Goal: Task Accomplishment & Management: Manage account settings

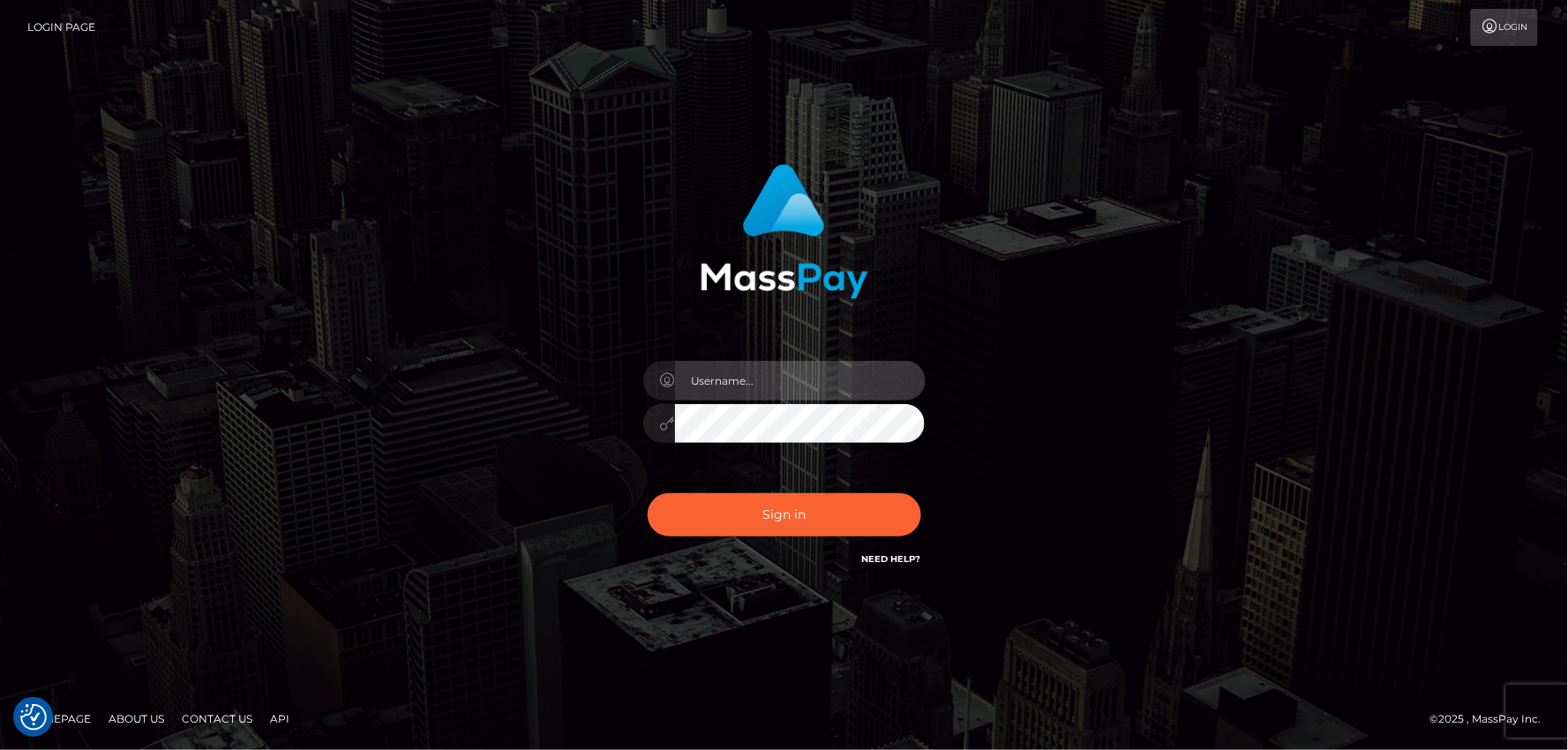
click at [769, 384] on input "text" at bounding box center [801, 381] width 251 height 40
type input "mdem"
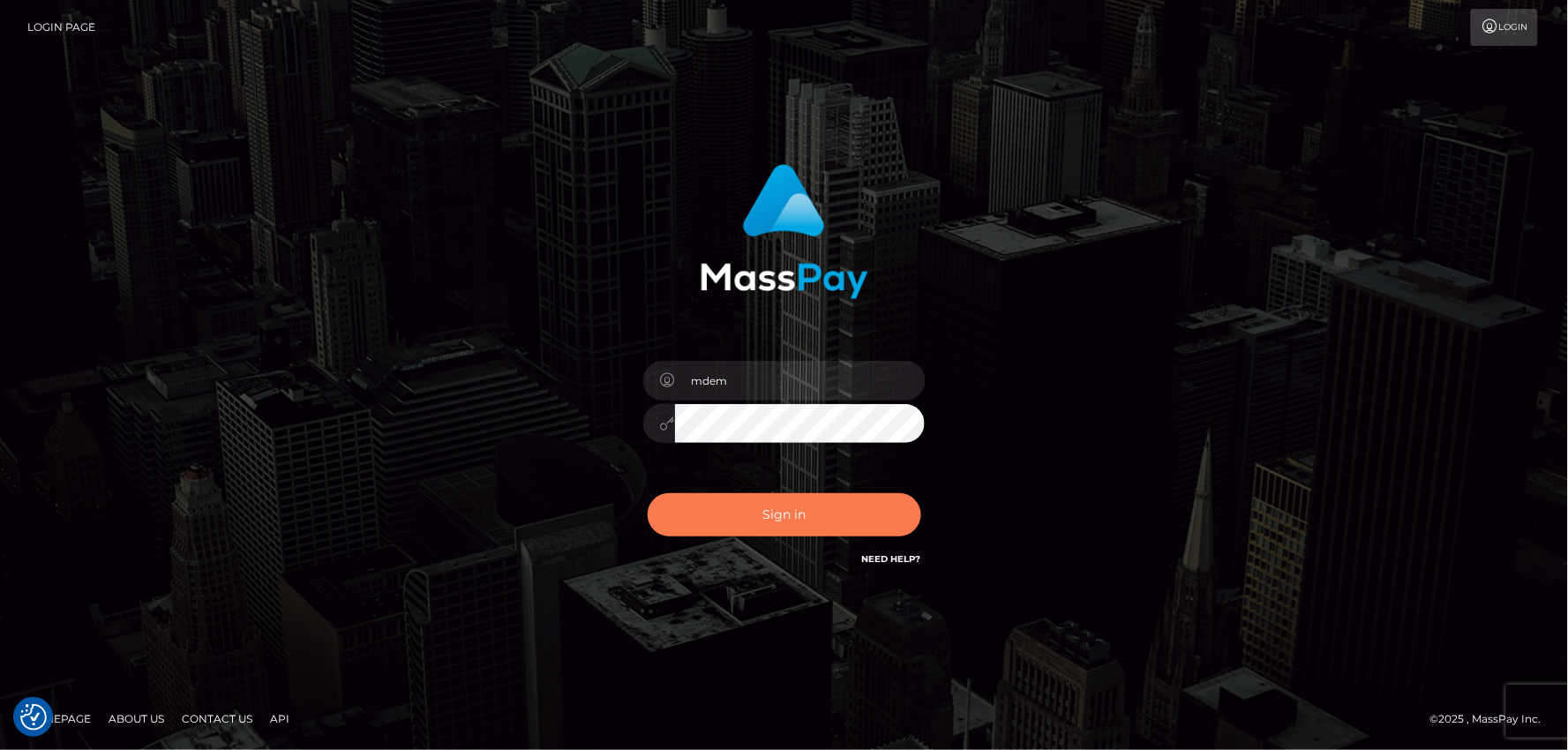
click at [809, 506] on button "Sign in" at bounding box center [784, 514] width 274 height 43
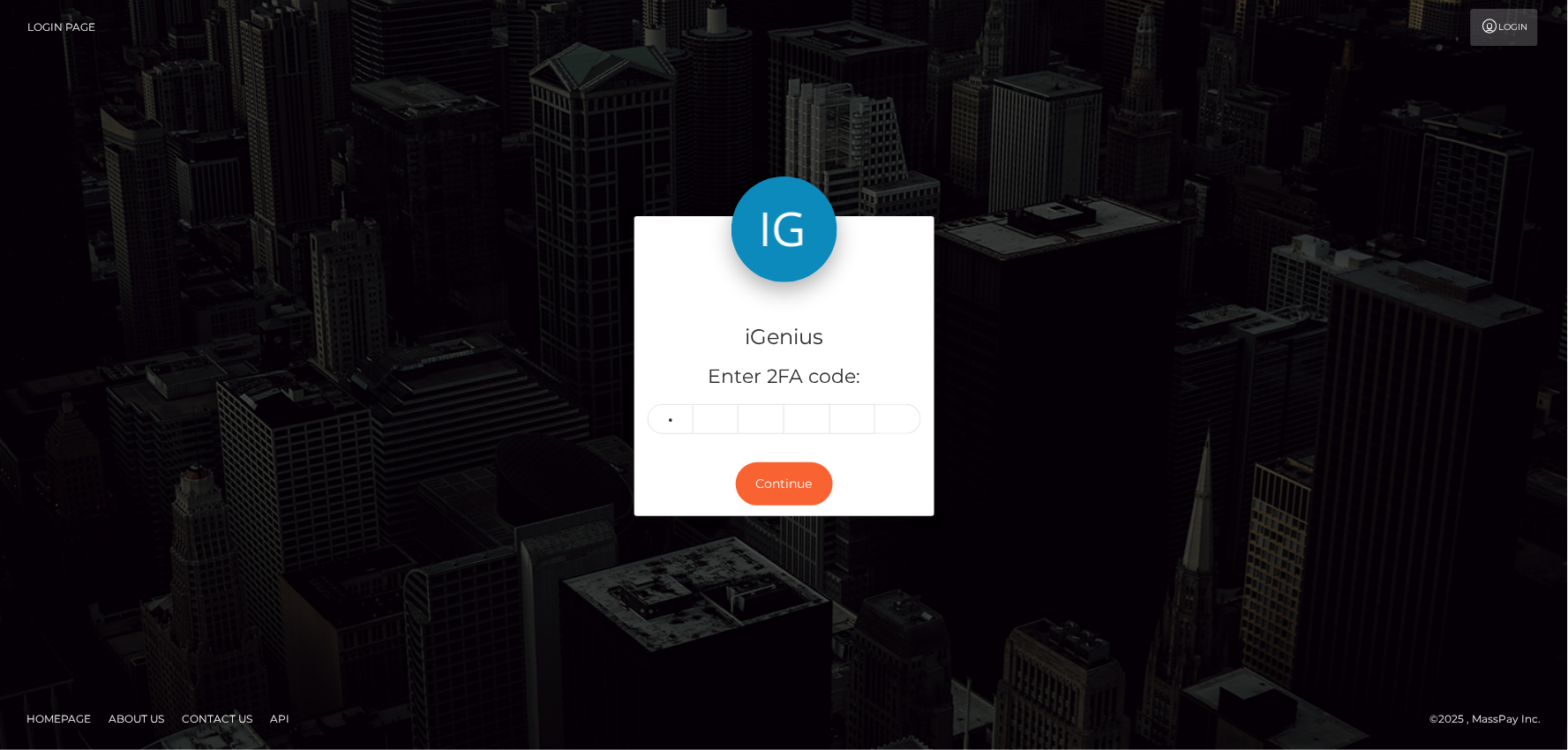
type input "9"
type input "7"
type input "9"
type input "0"
type input "6"
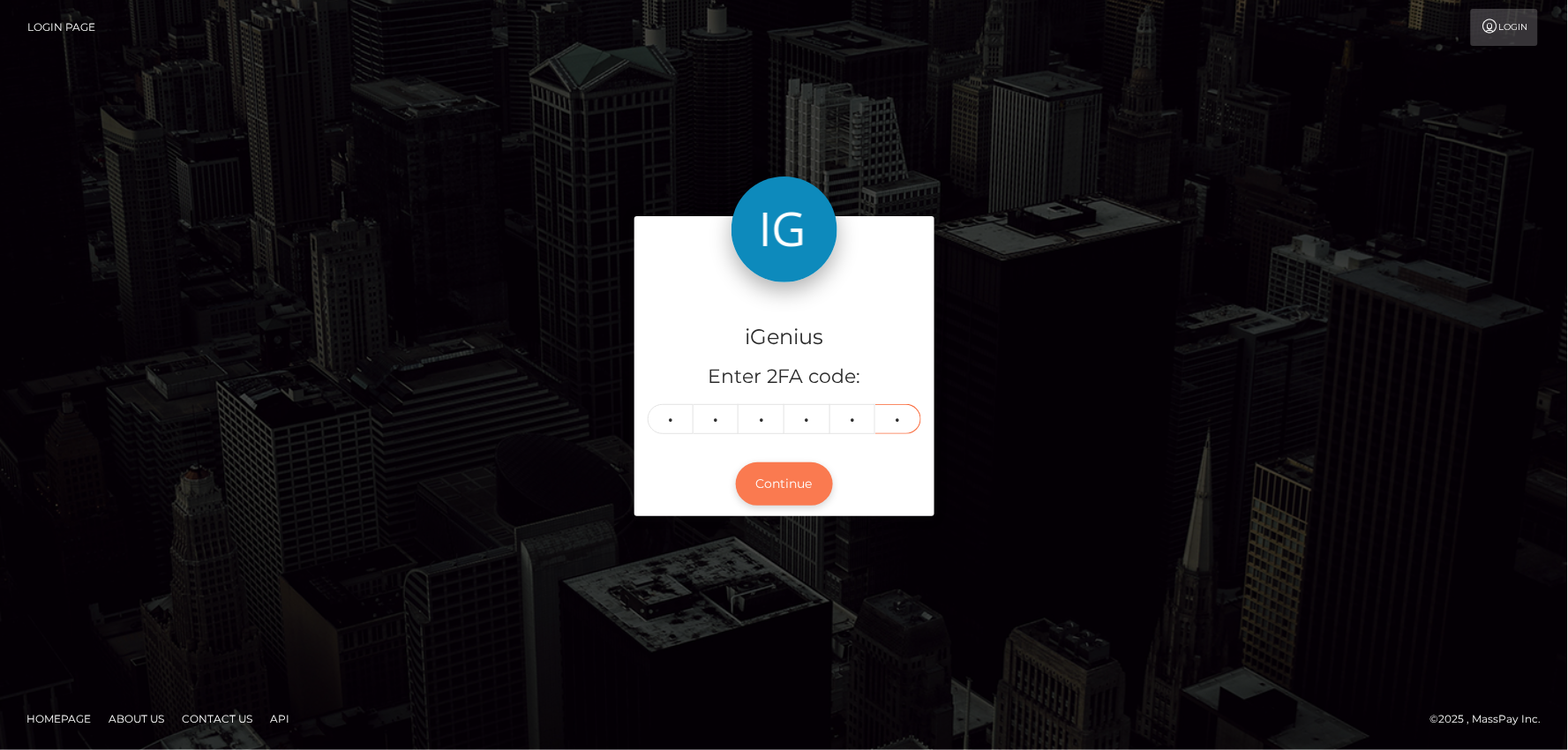
type input "7"
click at [789, 491] on button "Continue" at bounding box center [785, 483] width 98 height 43
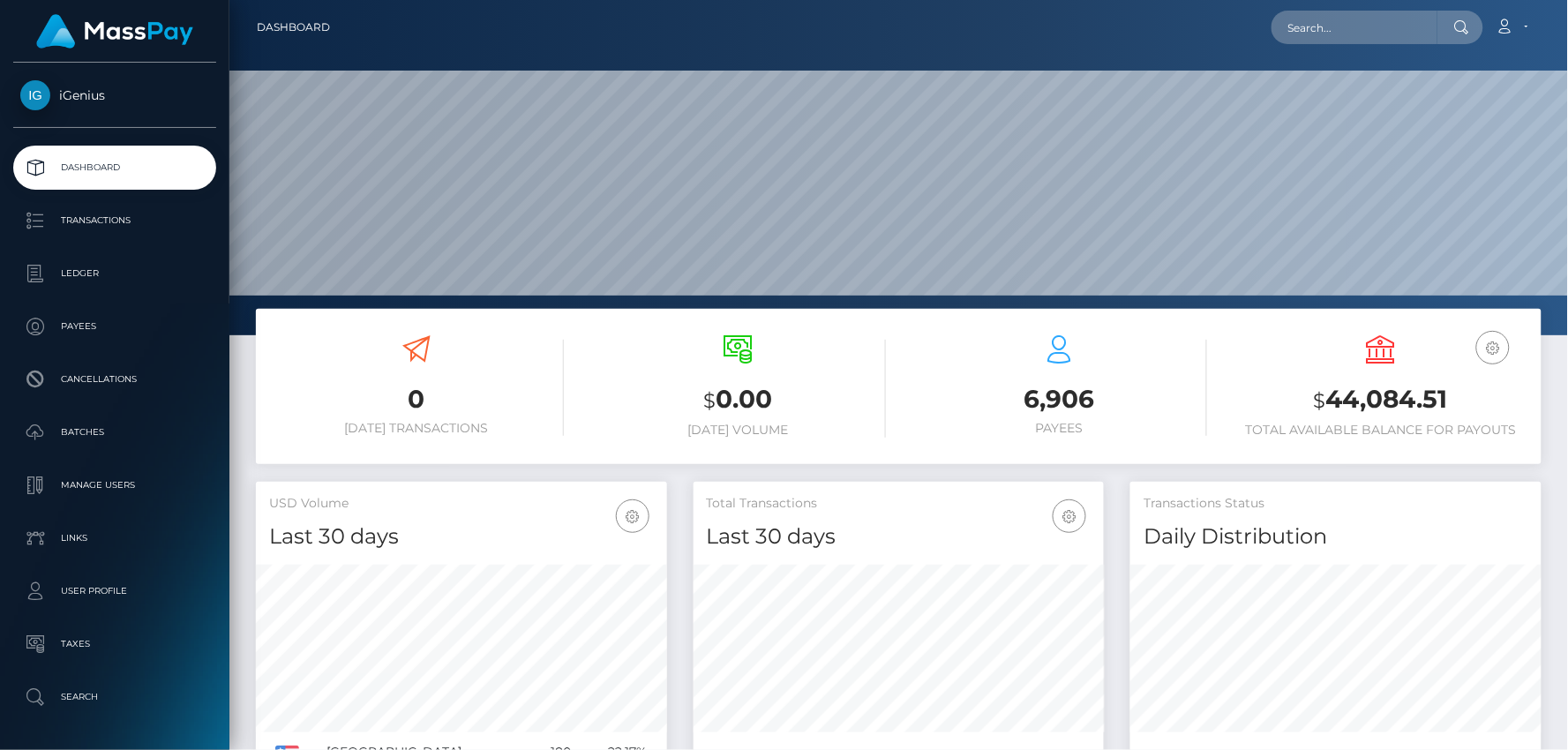
scroll to position [312, 411]
